Goal: Check status: Check status

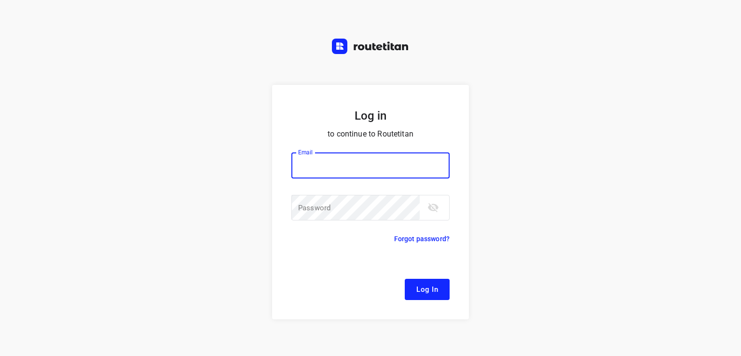
drag, startPoint x: 0, startPoint y: 0, endPoint x: 344, endPoint y: 169, distance: 383.5
click at [344, 163] on input "email" at bounding box center [370, 165] width 158 height 26
type input "remco@fruitopjewerk.nl"
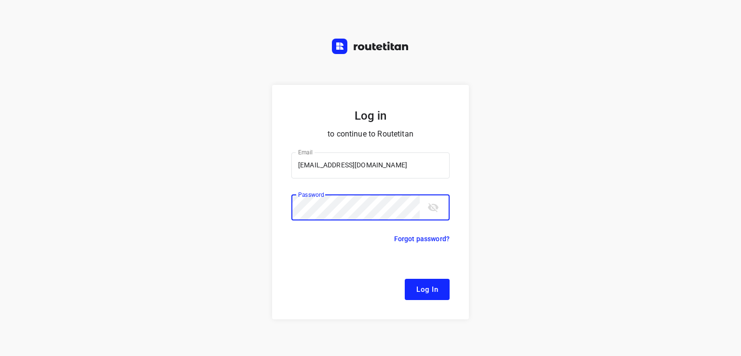
click at [405, 279] on button "Log In" at bounding box center [427, 289] width 45 height 21
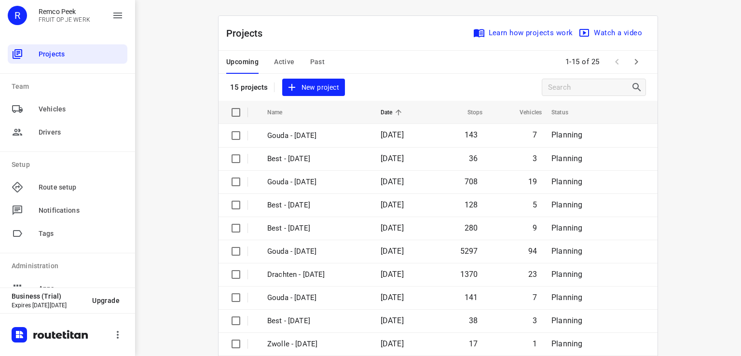
click at [278, 62] on span "Active" at bounding box center [284, 62] width 20 height 12
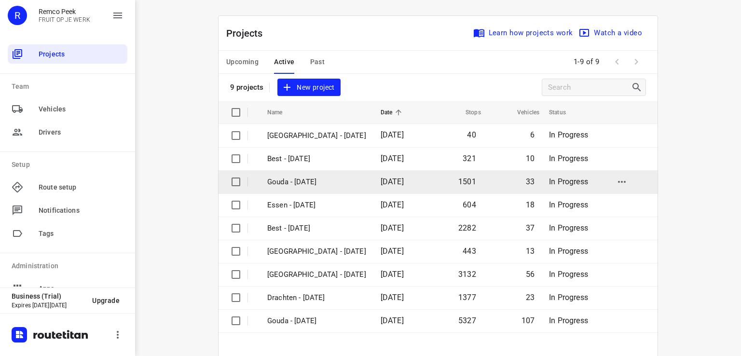
click at [298, 182] on p "Gouda - [DATE]" at bounding box center [316, 182] width 99 height 11
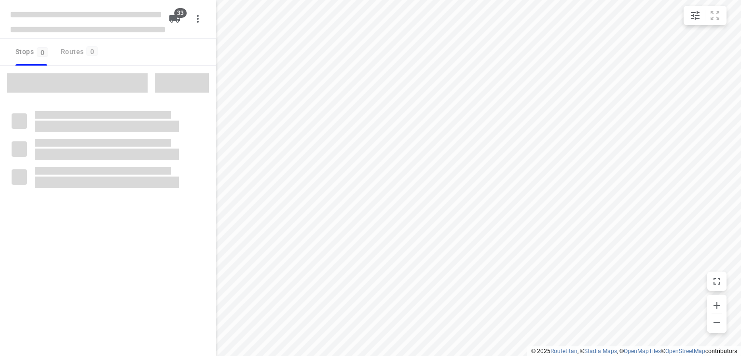
checkbox input "true"
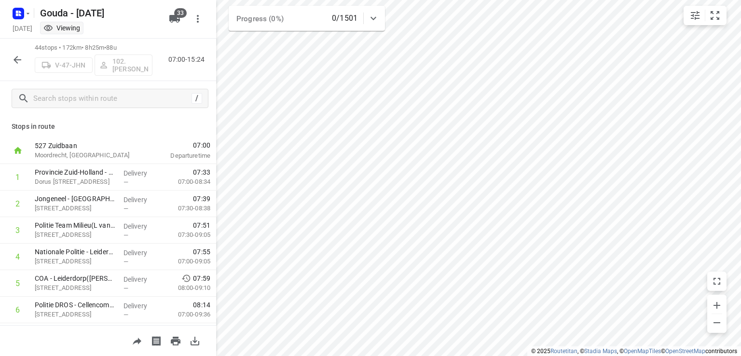
click at [21, 63] on icon "button" at bounding box center [18, 60] width 12 height 12
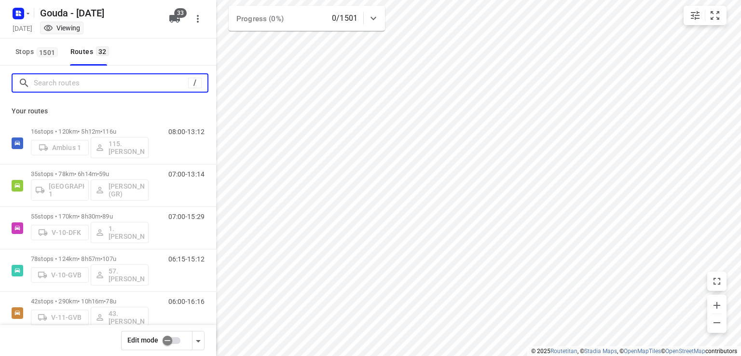
click at [75, 89] on input "Search routes" at bounding box center [111, 83] width 154 height 15
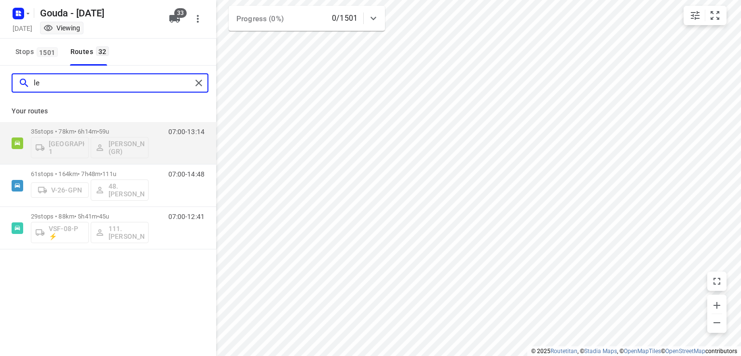
type input "l"
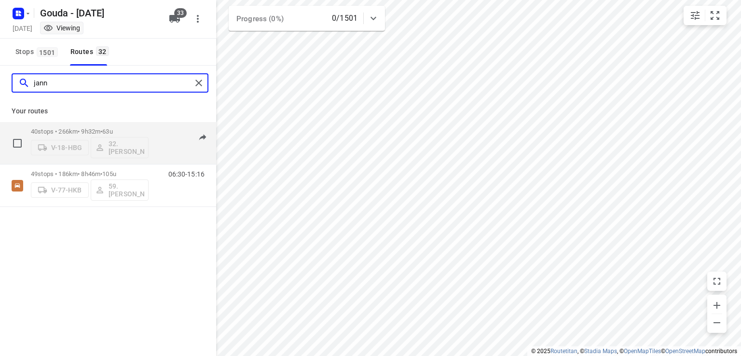
type input "jann"
click at [128, 128] on p "40 stops • 266km • 9h32m • 63u" at bounding box center [90, 131] width 118 height 7
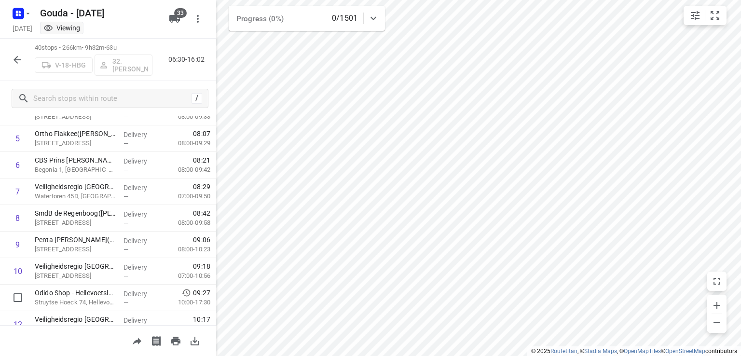
scroll to position [290, 0]
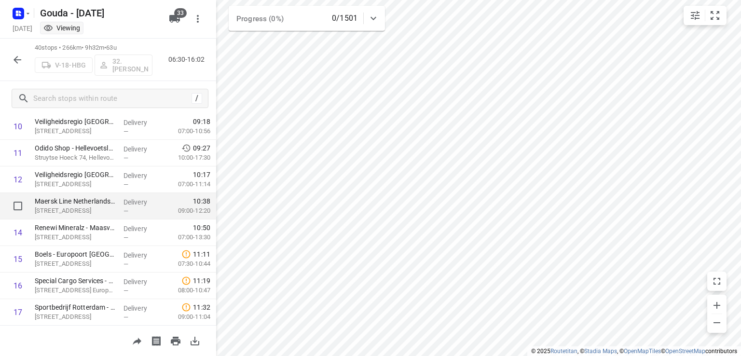
click at [79, 197] on p "Maersk Line Netherlands B.V. - Maasvlakte(Doris van Lievenoogen)" at bounding box center [75, 201] width 81 height 10
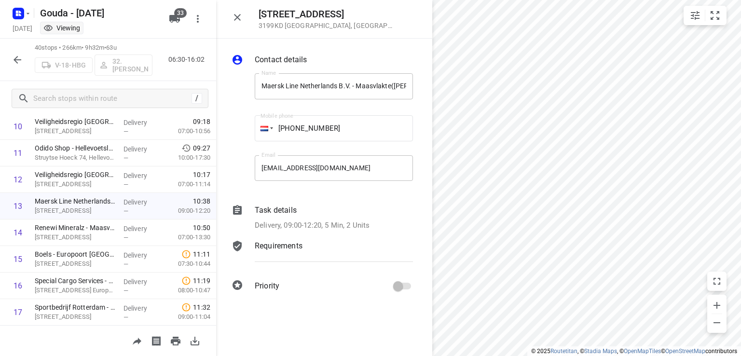
click at [309, 217] on div "Task details Delivery, 09:00-12:20, 5 Min, 2 Units" at bounding box center [334, 218] width 162 height 30
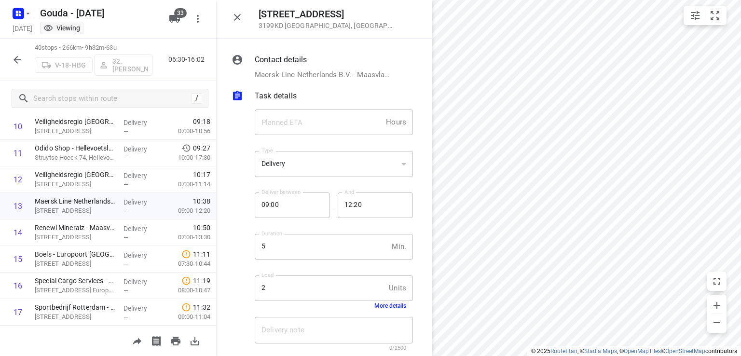
click at [378, 307] on button "More details" at bounding box center [390, 306] width 32 height 7
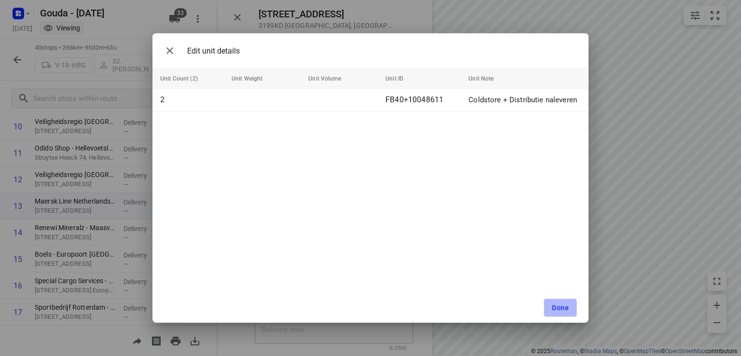
click at [554, 312] on button "Done" at bounding box center [560, 308] width 33 height 18
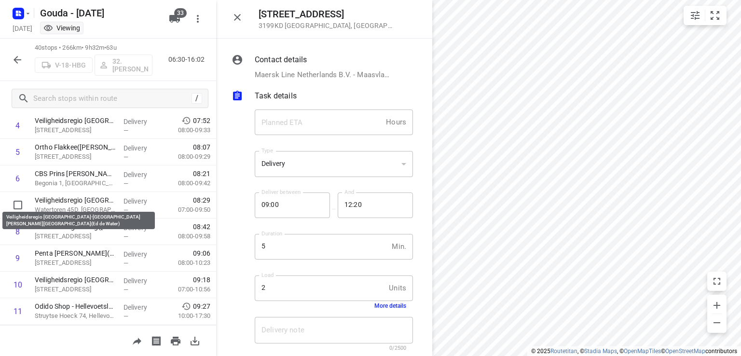
scroll to position [145, 0]
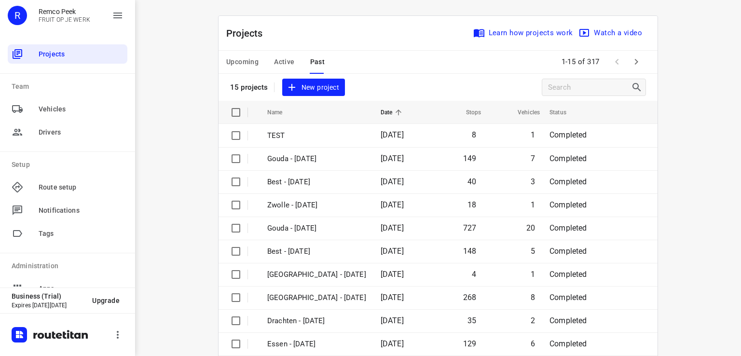
click at [281, 60] on span "Active" at bounding box center [284, 62] width 20 height 12
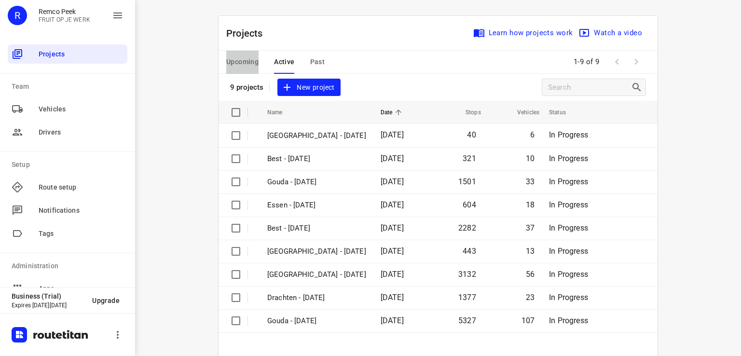
click at [232, 59] on span "Upcoming" at bounding box center [242, 62] width 32 height 12
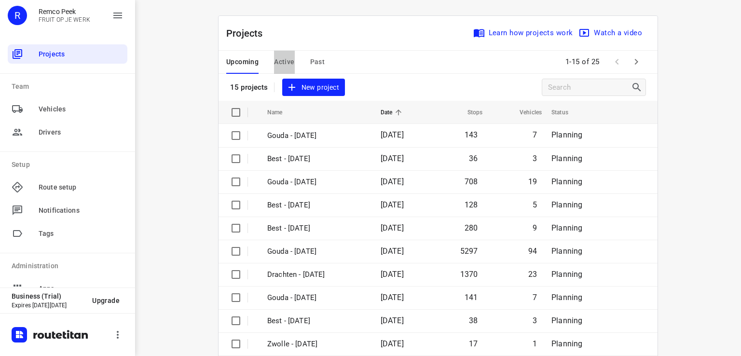
click at [279, 67] on span "Active" at bounding box center [284, 62] width 20 height 12
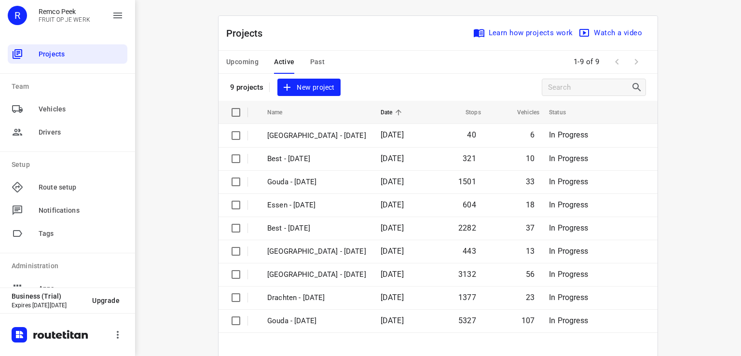
click at [236, 62] on span "Upcoming" at bounding box center [242, 62] width 32 height 12
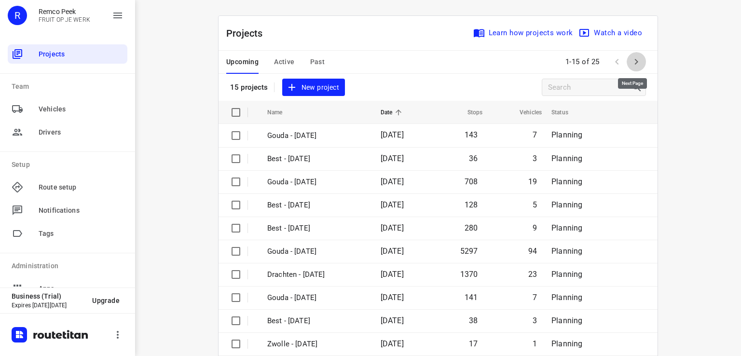
click at [631, 60] on icon "button" at bounding box center [637, 62] width 12 height 12
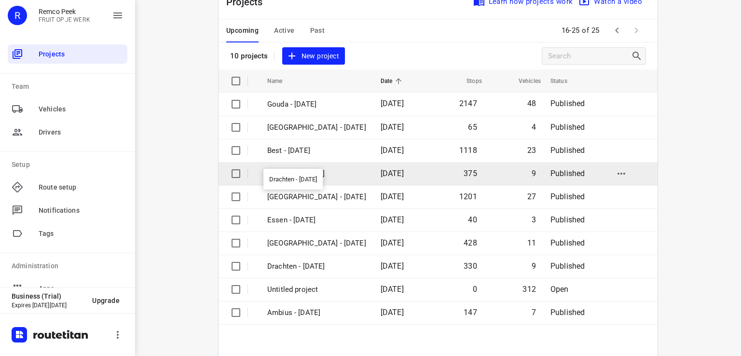
scroll to position [48, 0]
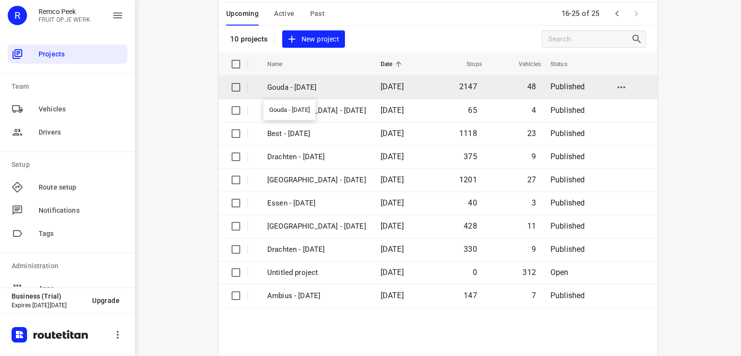
click at [299, 88] on p "Gouda - [DATE]" at bounding box center [316, 87] width 99 height 11
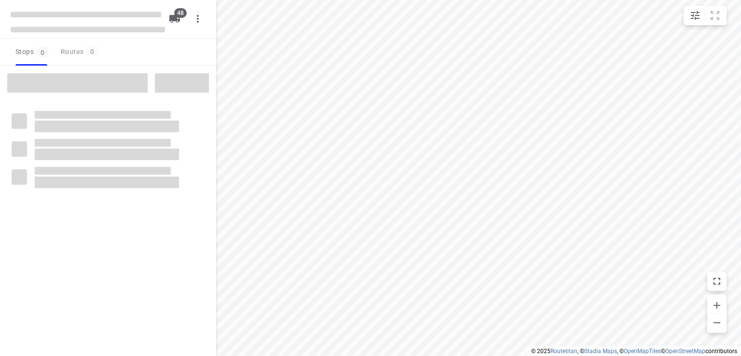
checkbox input "true"
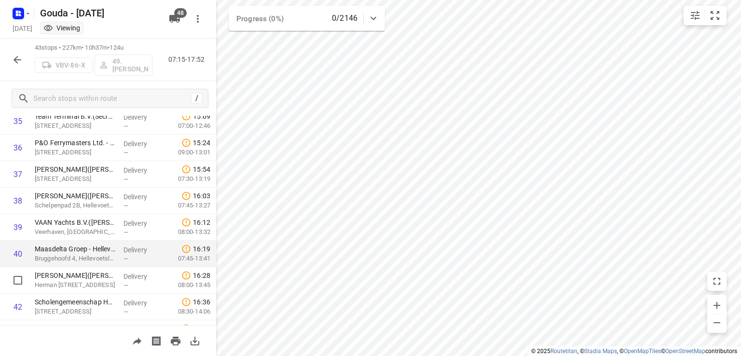
scroll to position [1034, 0]
